Goal: Task Accomplishment & Management: Manage account settings

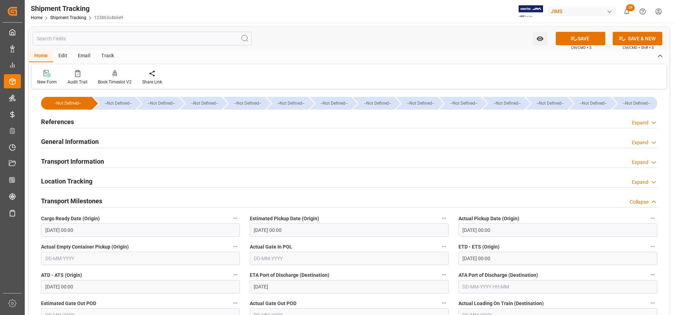
scroll to position [159, 0]
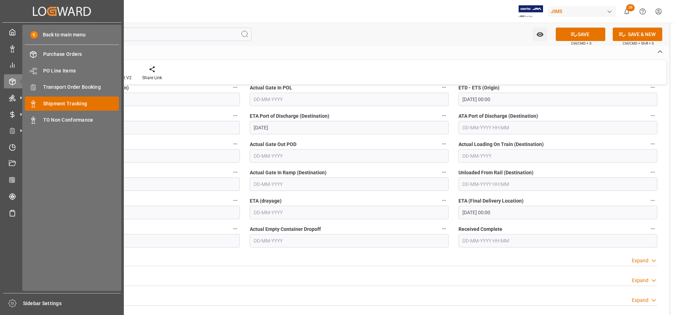
click at [64, 101] on span "Shipment Tracking" at bounding box center [81, 103] width 76 height 7
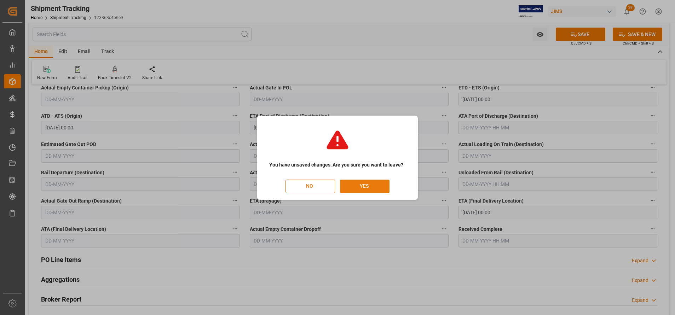
click at [377, 183] on button "YES" at bounding box center [365, 186] width 50 height 13
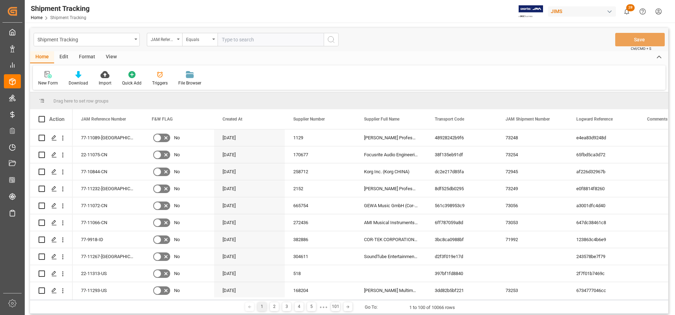
click at [264, 43] on input "text" at bounding box center [271, 39] width 106 height 13
type input "22-10885-DE"
click at [335, 40] on icon "search button" at bounding box center [331, 39] width 8 height 8
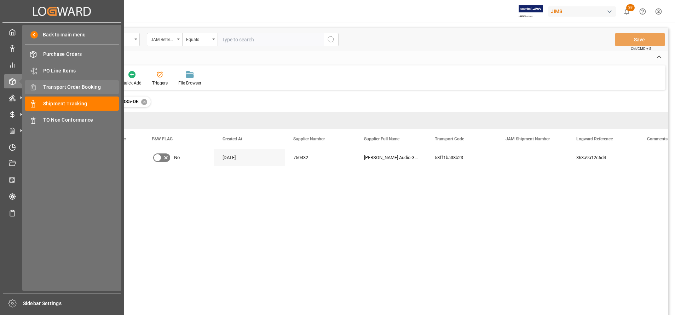
click at [63, 91] on span "Transport Order Booking" at bounding box center [81, 86] width 76 height 7
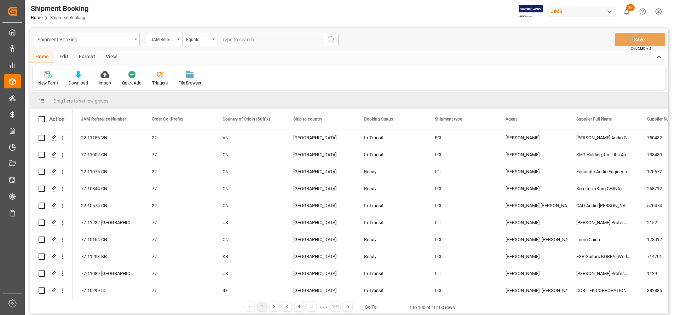
click at [313, 42] on input "text" at bounding box center [271, 39] width 106 height 13
paste input "22-10885-DE"
type input "22-10885-D"
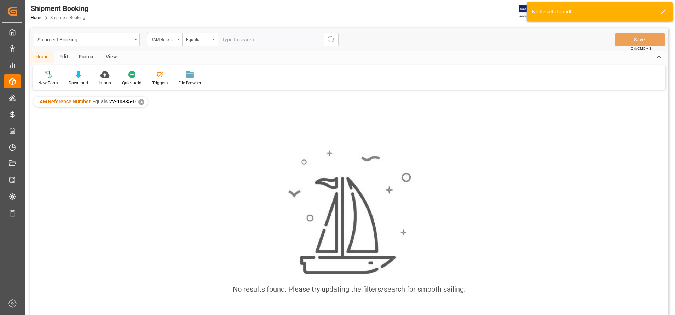
click at [298, 43] on input "text" at bounding box center [271, 39] width 106 height 13
type input "22-10885-DE"
click at [139, 102] on div "✕" at bounding box center [141, 102] width 6 height 6
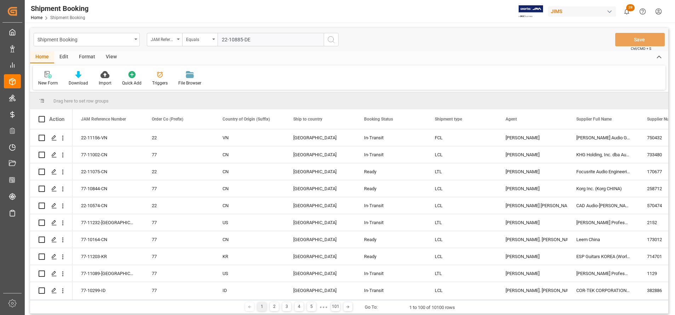
click at [328, 43] on icon "search button" at bounding box center [331, 39] width 8 height 8
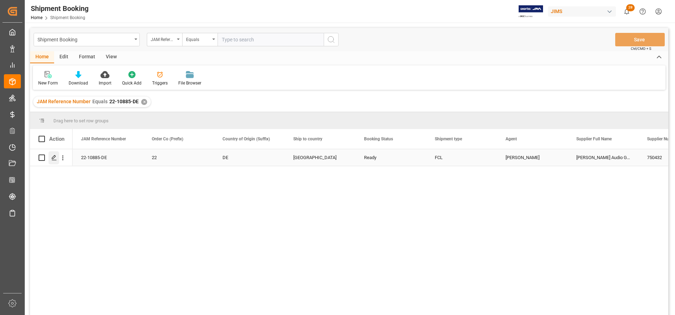
click at [50, 156] on div "Press SPACE to select this row." at bounding box center [53, 157] width 11 height 13
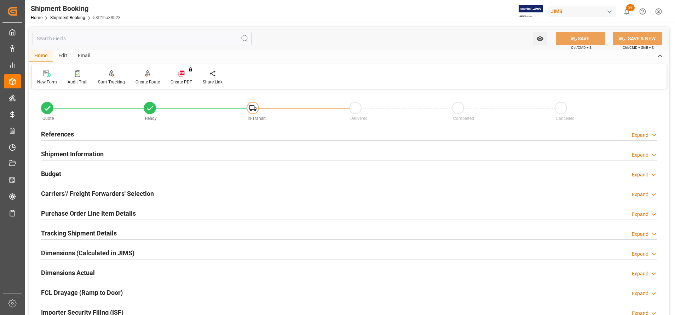
click at [75, 136] on div "References Expand" at bounding box center [349, 133] width 616 height 13
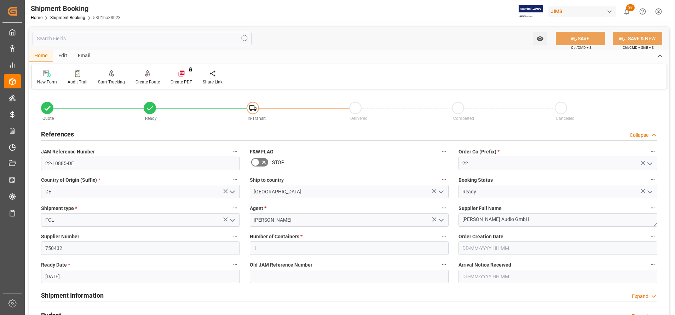
click at [75, 136] on div "References Collapse" at bounding box center [349, 133] width 616 height 13
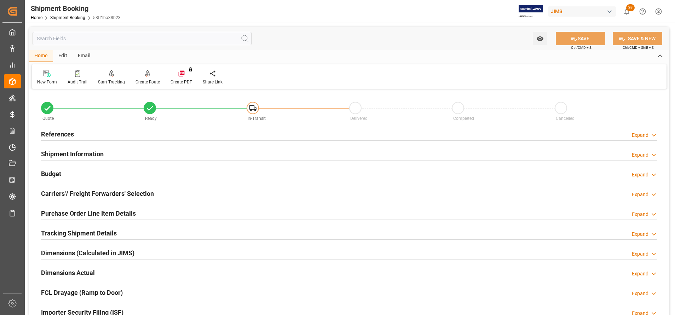
click at [122, 191] on h2 "Carriers'/ Freight Forwarders' Selection" at bounding box center [97, 194] width 113 height 10
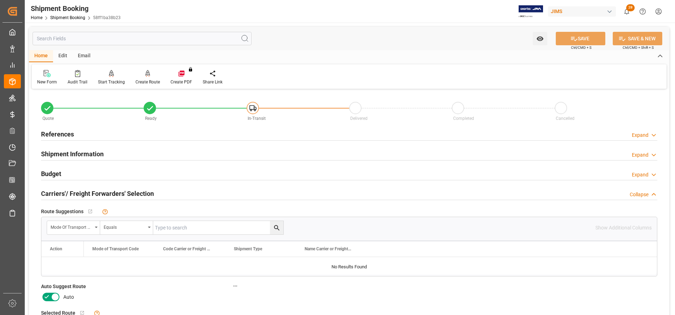
click at [122, 191] on h2 "Carriers'/ Freight Forwarders' Selection" at bounding box center [97, 194] width 113 height 10
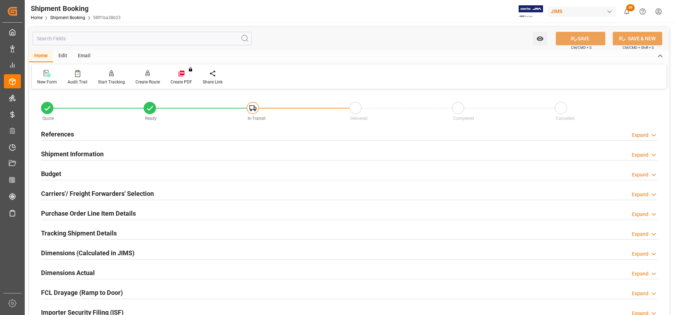
click at [96, 154] on h2 "Shipment Information" at bounding box center [72, 154] width 63 height 10
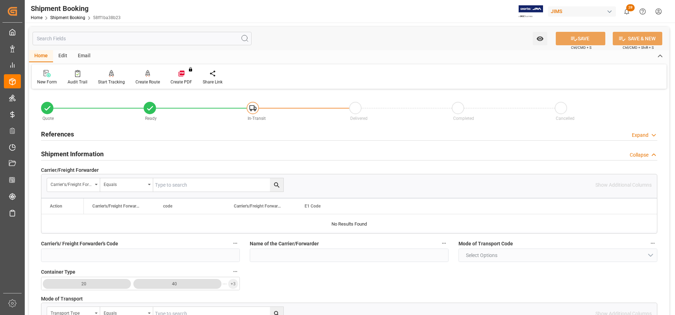
click at [96, 154] on h2 "Shipment Information" at bounding box center [72, 154] width 63 height 10
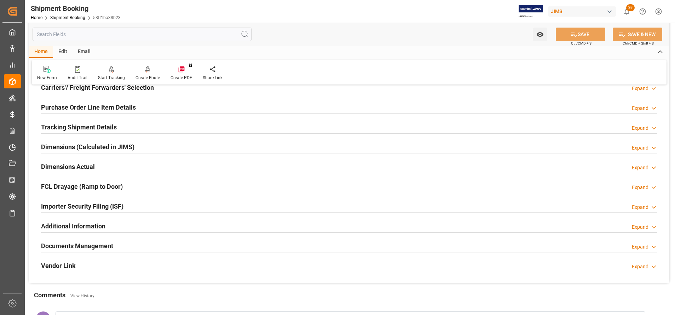
scroll to position [53, 0]
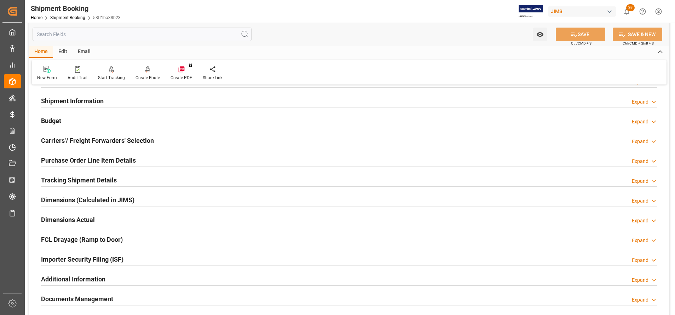
click at [120, 162] on h2 "Purchase Order Line Item Details" at bounding box center [88, 161] width 95 height 10
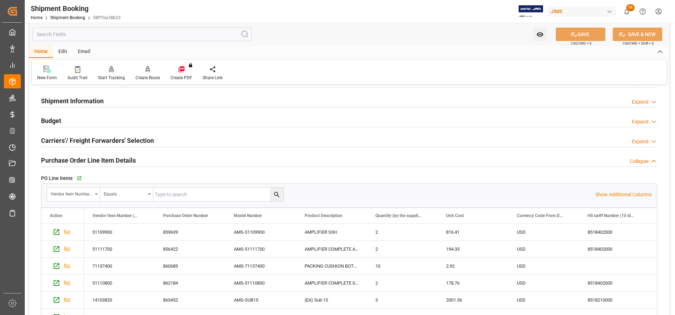
click at [120, 162] on h2 "Purchase Order Line Item Details" at bounding box center [88, 161] width 95 height 10
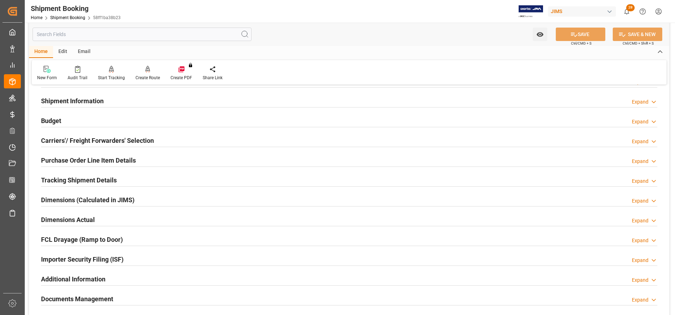
click at [111, 143] on h2 "Carriers'/ Freight Forwarders' Selection" at bounding box center [97, 141] width 113 height 10
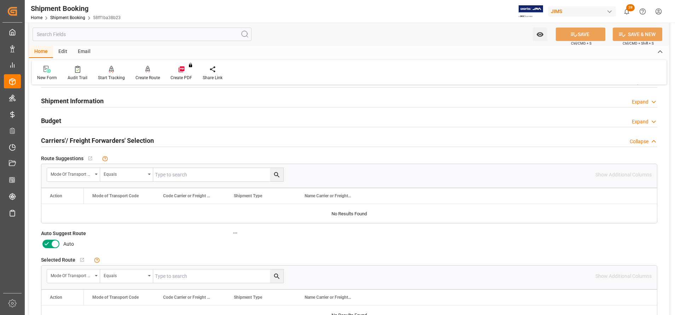
click at [111, 143] on h2 "Carriers'/ Freight Forwarders' Selection" at bounding box center [97, 141] width 113 height 10
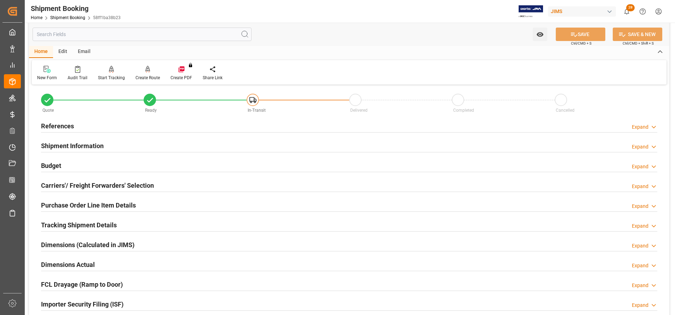
scroll to position [0, 0]
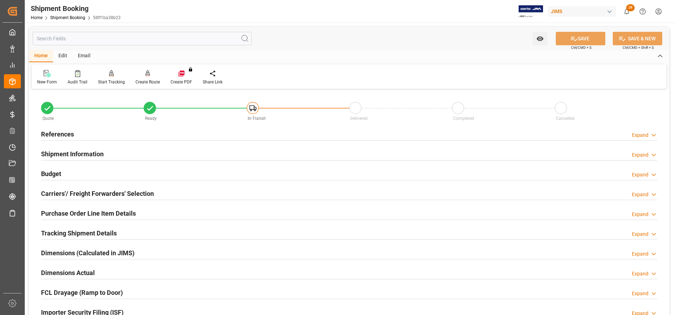
click at [69, 155] on h2 "Shipment Information" at bounding box center [72, 154] width 63 height 10
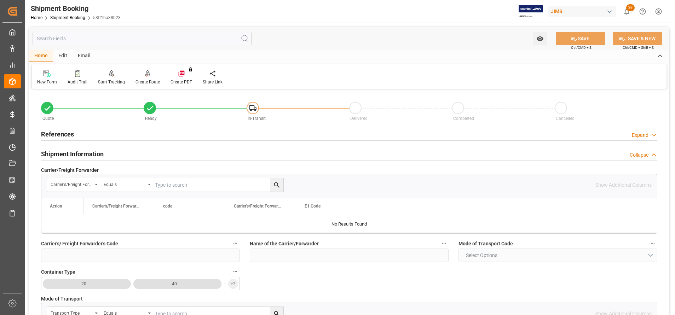
click at [68, 155] on h2 "Shipment Information" at bounding box center [72, 154] width 63 height 10
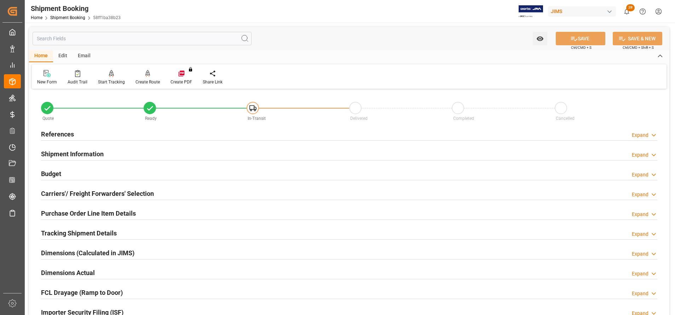
click at [62, 136] on h2 "References" at bounding box center [57, 134] width 33 height 10
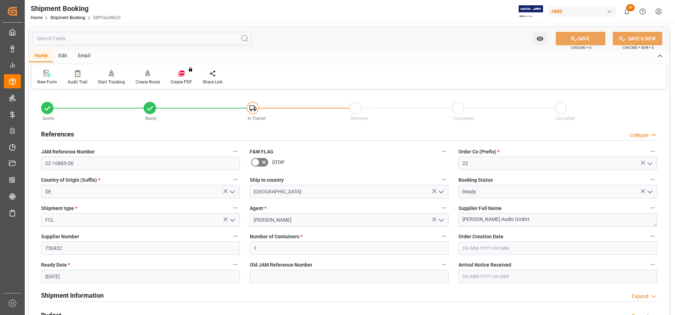
click at [62, 136] on h2 "References" at bounding box center [57, 134] width 33 height 10
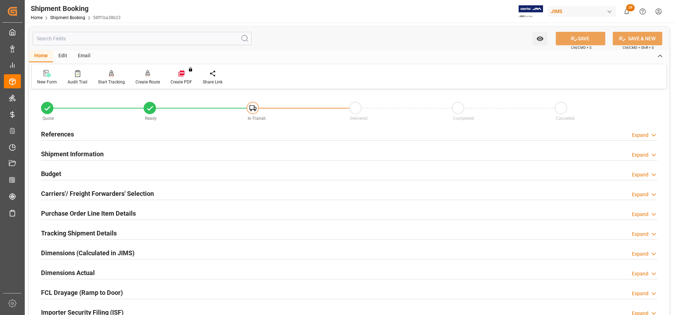
click at [62, 136] on h2 "References" at bounding box center [57, 134] width 33 height 10
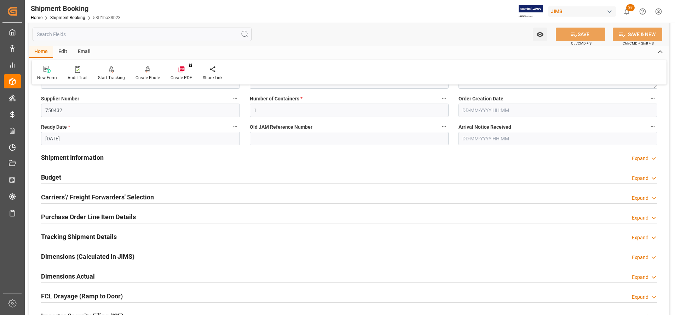
scroll to position [159, 0]
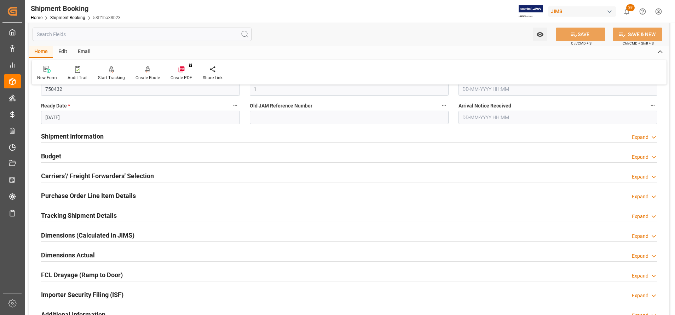
click at [88, 174] on h2 "Carriers'/ Freight Forwarders' Selection" at bounding box center [97, 176] width 113 height 10
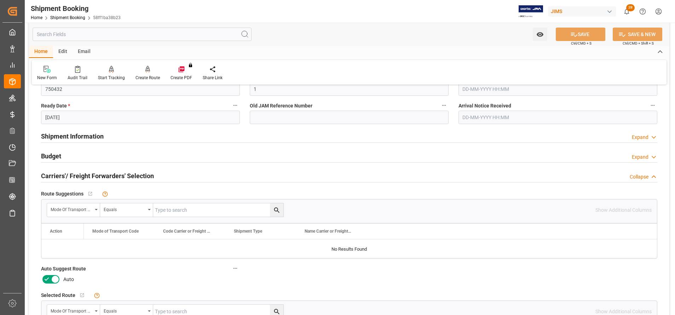
click at [83, 136] on h2 "Shipment Information" at bounding box center [72, 137] width 63 height 10
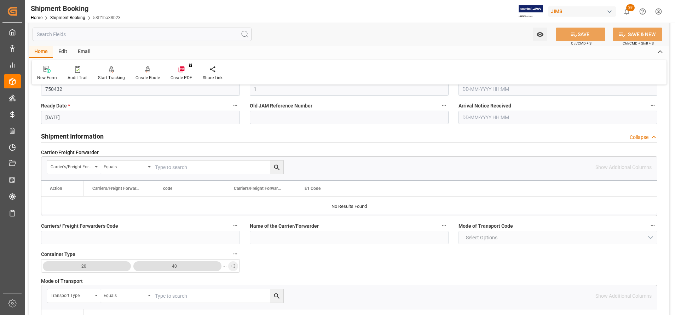
click at [83, 136] on h2 "Shipment Information" at bounding box center [72, 137] width 63 height 10
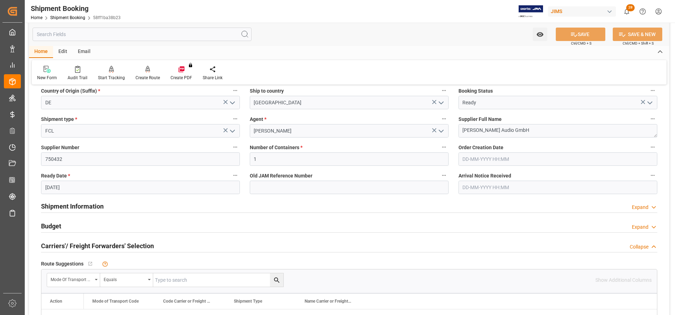
scroll to position [106, 0]
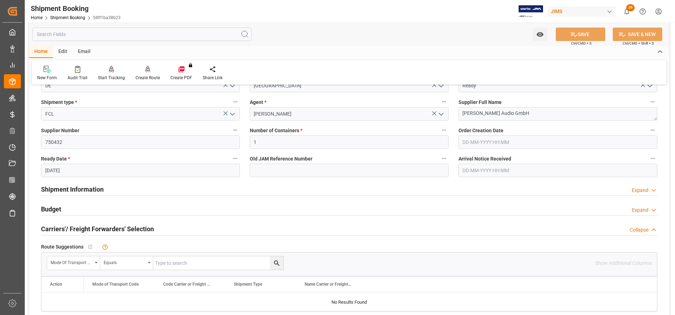
click at [95, 194] on h2 "Shipment Information" at bounding box center [72, 190] width 63 height 10
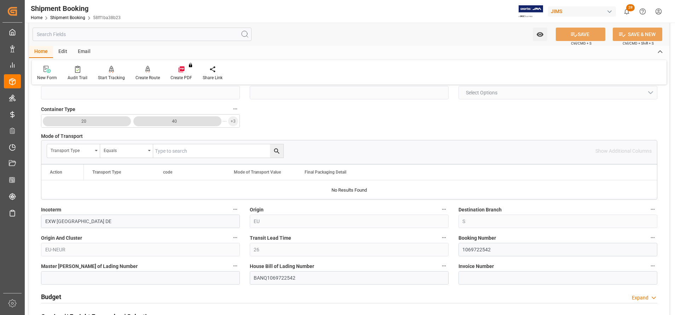
scroll to position [318, 0]
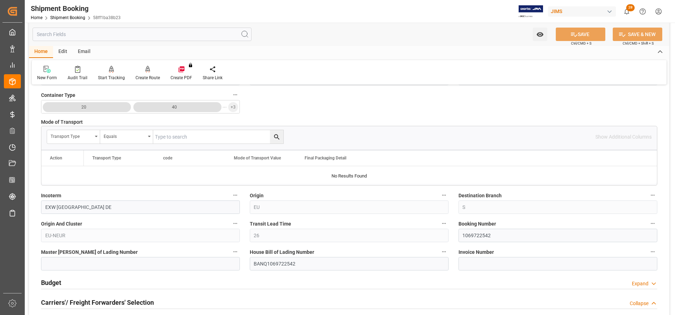
click at [508, 227] on label "Booking Number" at bounding box center [558, 224] width 199 height 10
click at [648, 227] on button "Booking Number" at bounding box center [652, 223] width 9 height 9
click at [513, 232] on div at bounding box center [337, 157] width 675 height 315
click at [513, 232] on body "Created by potrace 1.15, written by [PERSON_NAME] [DATE]-[DATE] Created by potr…" at bounding box center [337, 157] width 675 height 315
click at [516, 235] on input "1069722542" at bounding box center [558, 235] width 199 height 13
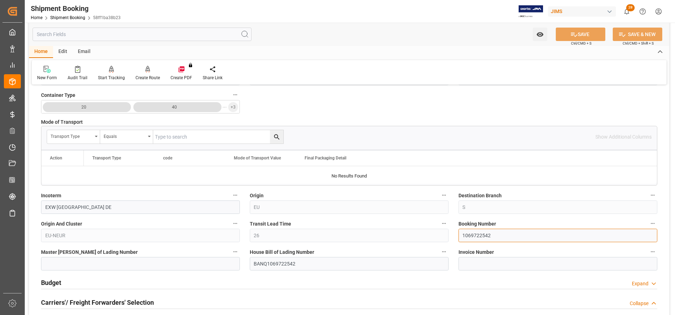
click at [516, 235] on input "1069722542" at bounding box center [558, 235] width 199 height 13
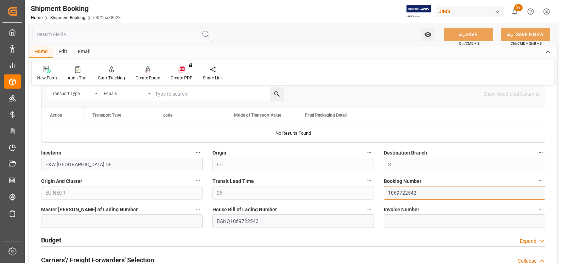
scroll to position [353, 0]
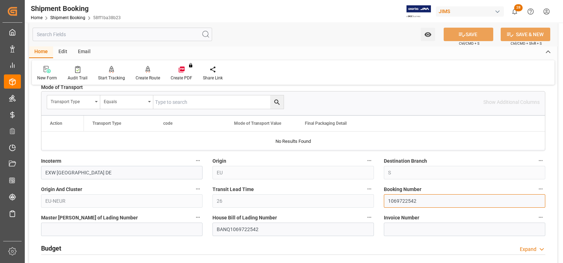
click at [422, 197] on input "1069722542" at bounding box center [464, 200] width 161 height 13
click at [351, 197] on div "Quote Ready In-Transit Delivered Completed Cancelled References Collapse JAM Re…" at bounding box center [293, 188] width 528 height 903
paste input "57149"
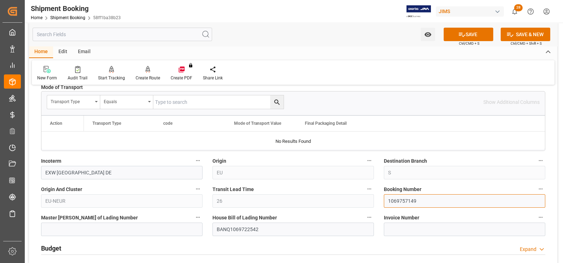
type input "1069757149"
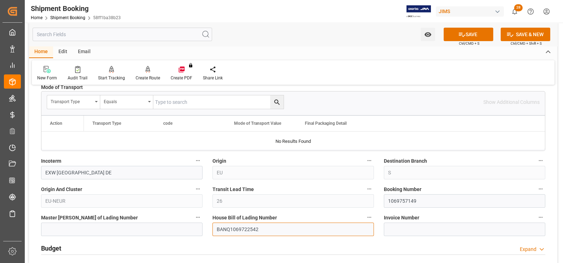
click at [269, 224] on input "BANQ1069722542" at bounding box center [292, 228] width 161 height 13
click at [271, 228] on input "BANQ1069722542" at bounding box center [292, 228] width 161 height 13
drag, startPoint x: 262, startPoint y: 228, endPoint x: 230, endPoint y: 227, distance: 32.2
click at [230, 227] on input "BANQ1069722542" at bounding box center [292, 228] width 161 height 13
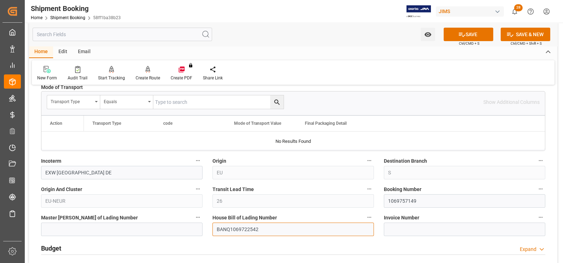
paste input "57149"
type input "BANQ1069757149"
click at [477, 29] on button "SAVE" at bounding box center [468, 34] width 50 height 13
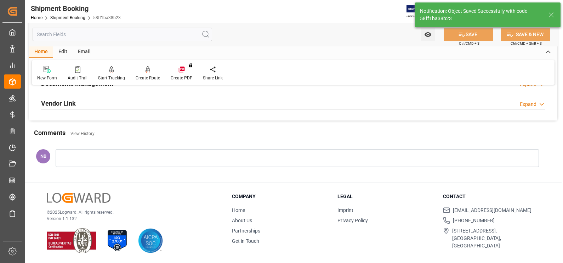
scroll to position [0, 0]
